Goal: Find specific page/section: Find specific page/section

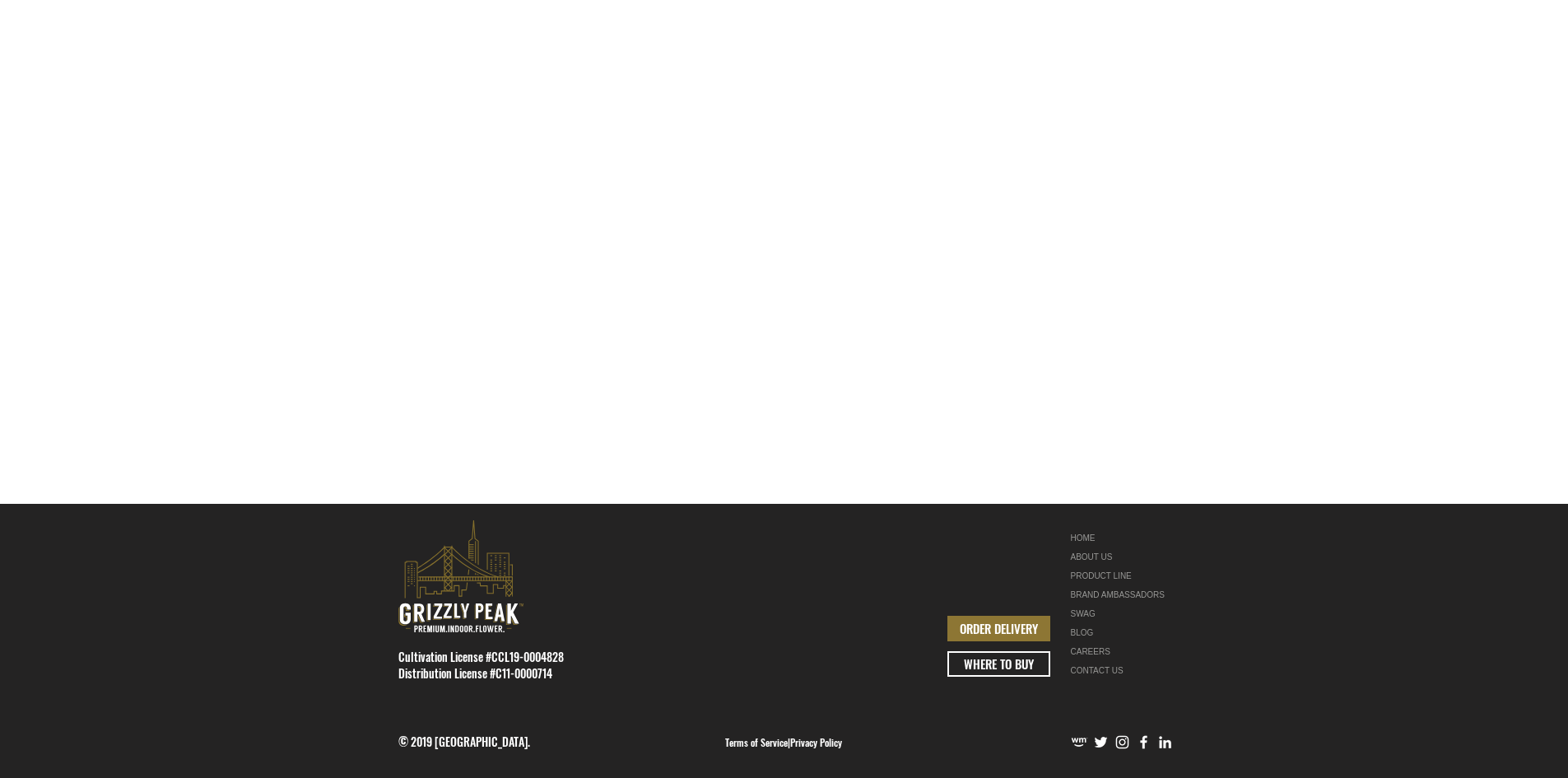
scroll to position [465, 0]
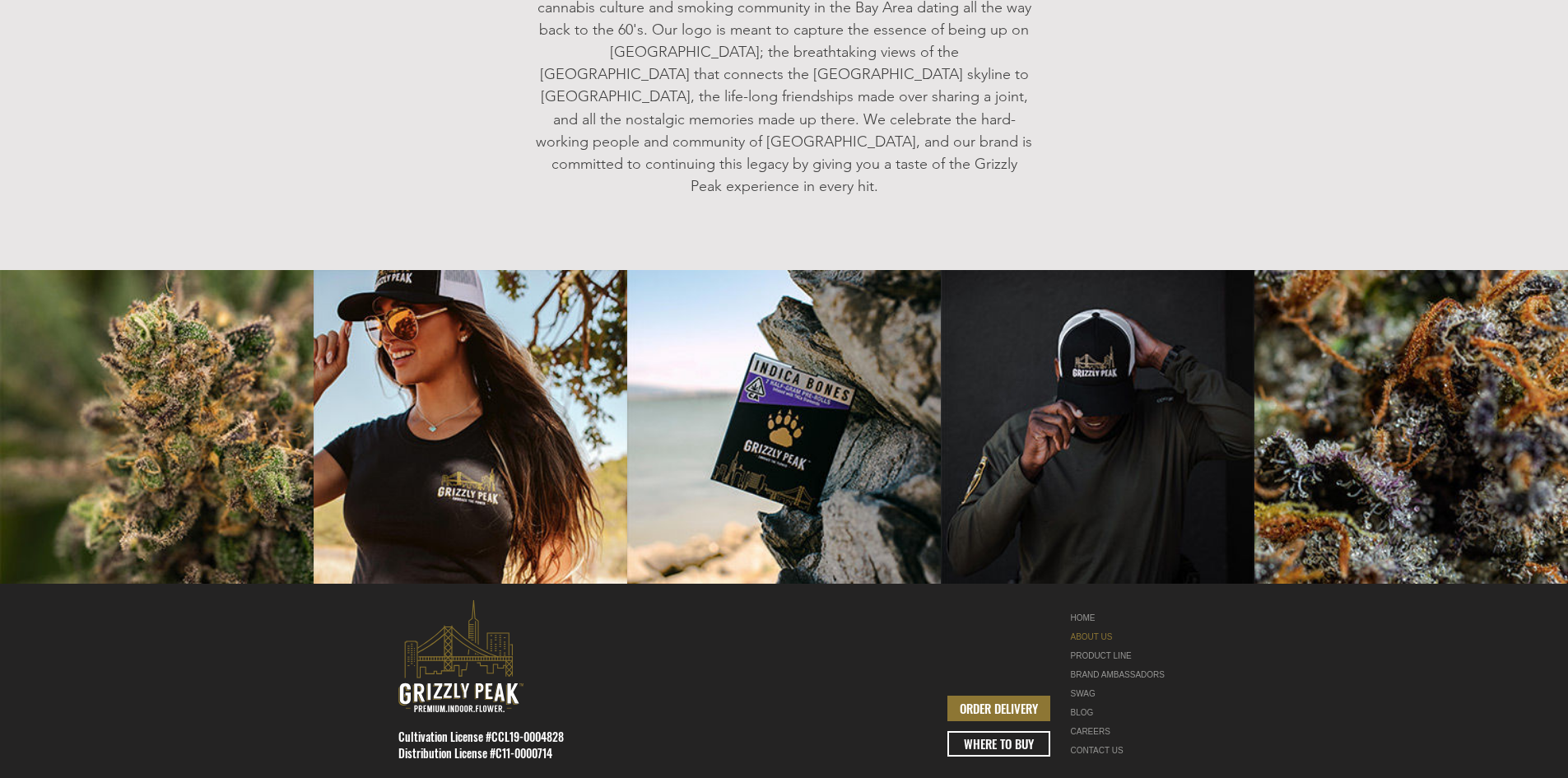
scroll to position [2009, 0]
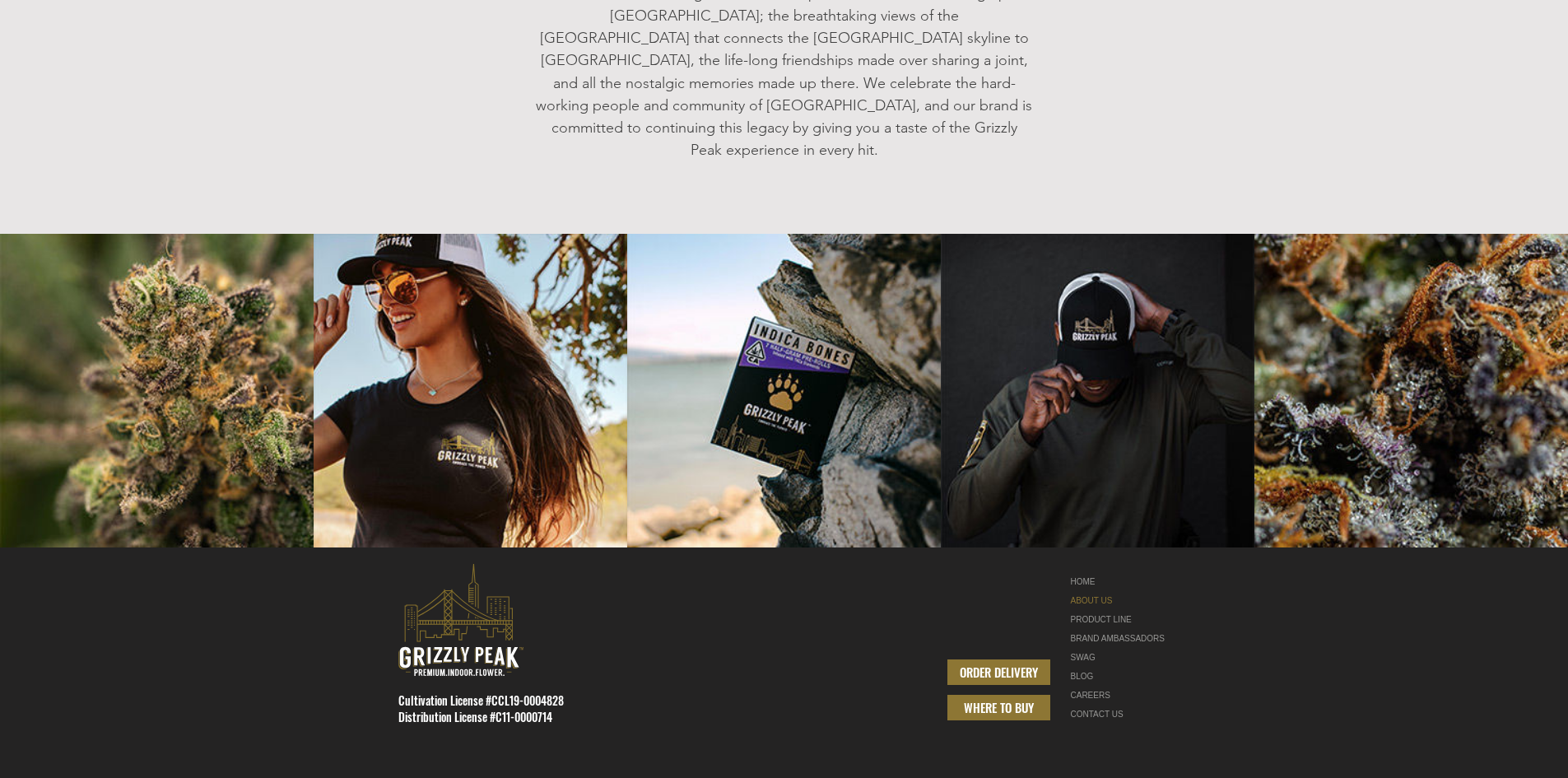
click at [997, 698] on span "WHERE TO BUY" at bounding box center [999, 707] width 70 height 17
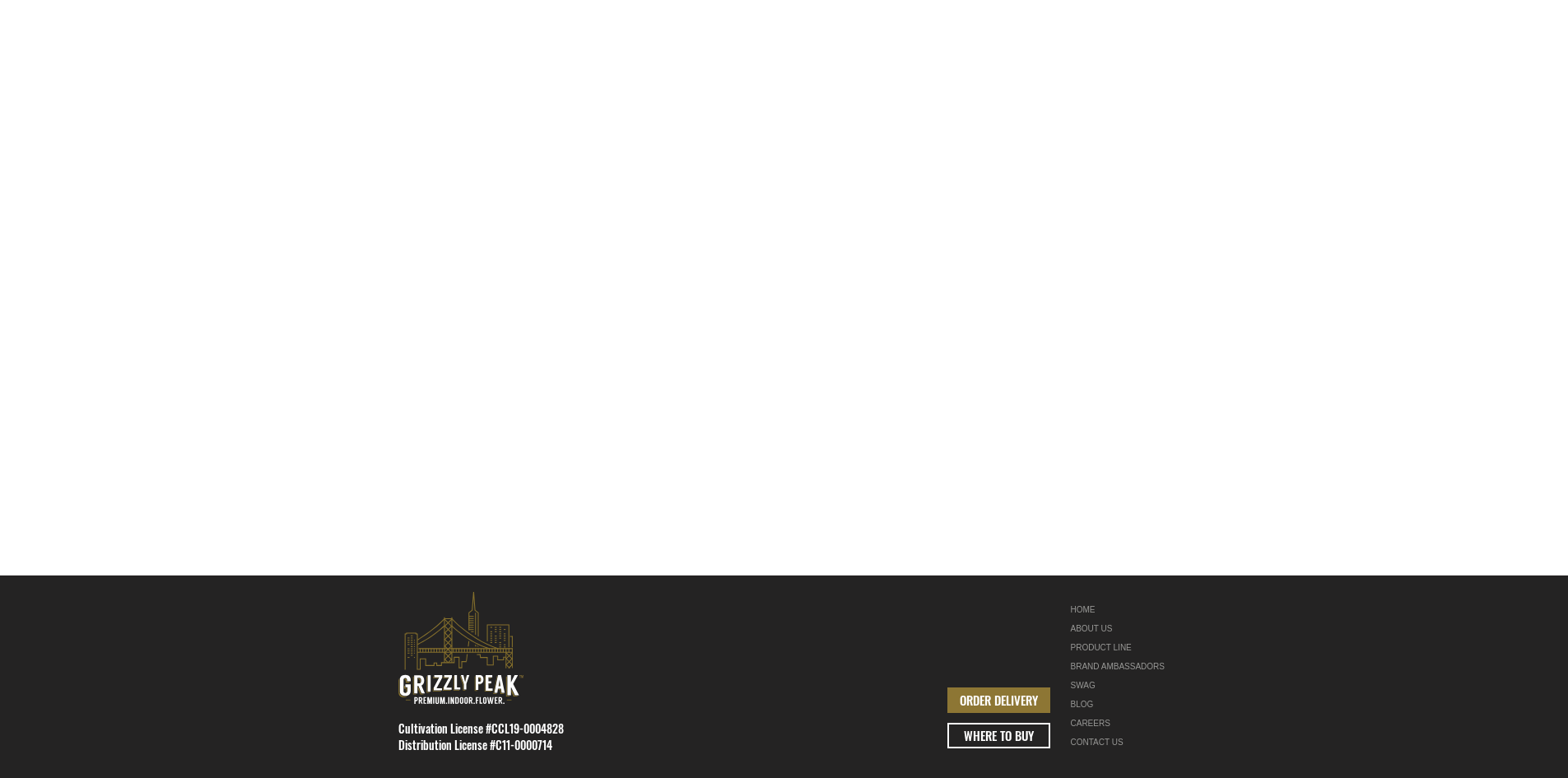
scroll to position [465, 0]
